Goal: Task Accomplishment & Management: Manage account settings

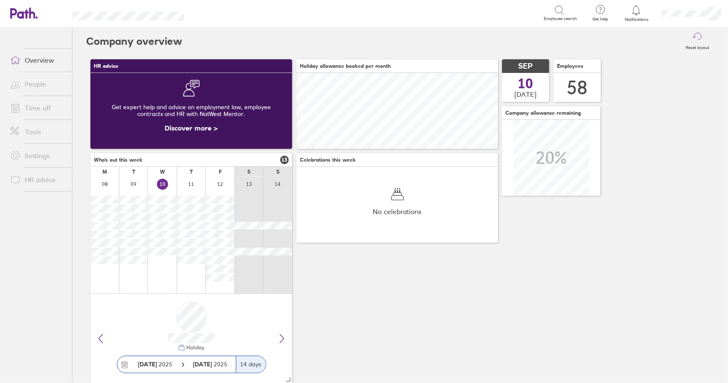
scroll to position [76, 201]
click at [36, 107] on link "Time off" at bounding box center [37, 107] width 69 height 17
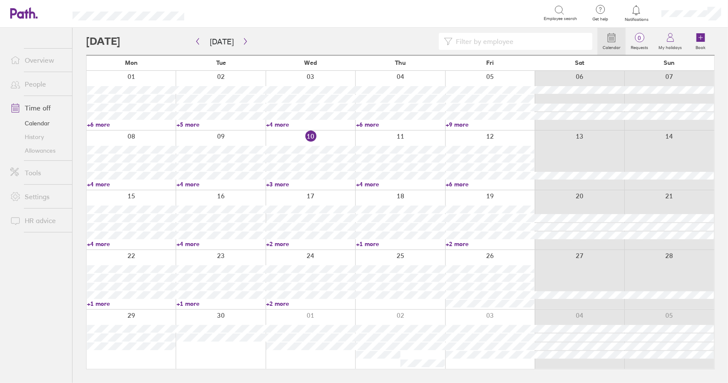
click at [39, 110] on link "Time off" at bounding box center [37, 107] width 69 height 17
